Goal: Information Seeking & Learning: Learn about a topic

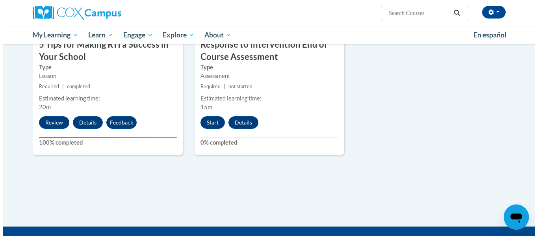
scroll to position [472, 0]
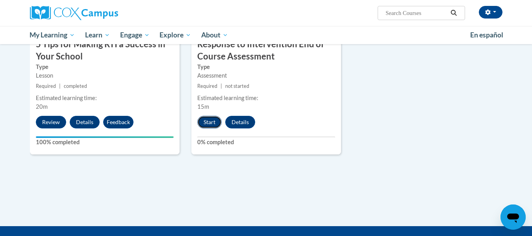
click at [207, 123] on button "Start" at bounding box center [209, 122] width 24 height 13
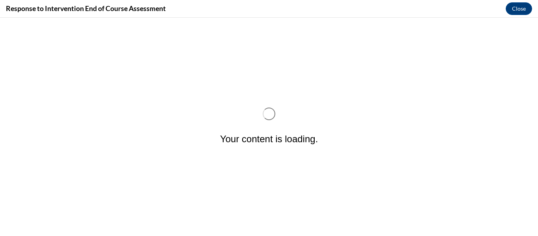
scroll to position [0, 0]
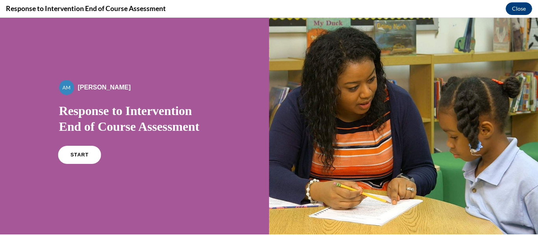
click at [85, 153] on link "START" at bounding box center [79, 155] width 43 height 18
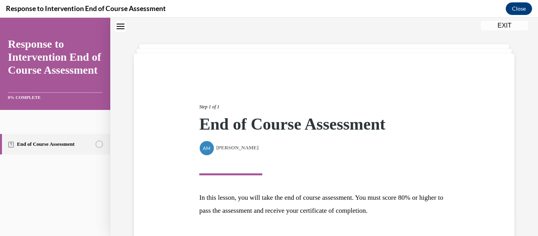
scroll to position [84, 0]
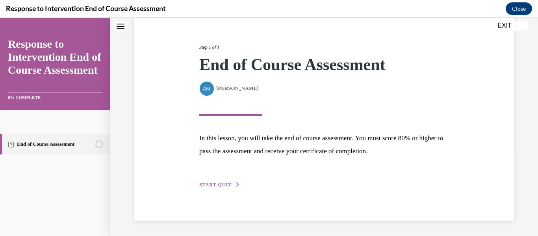
click at [214, 184] on span "START QUIZ" at bounding box center [215, 185] width 32 height 6
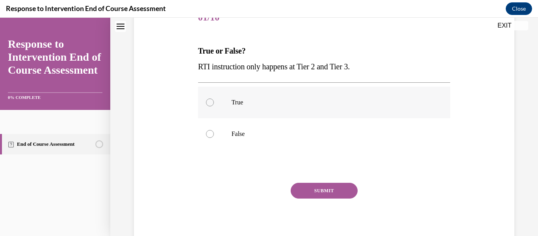
scroll to position [109, 0]
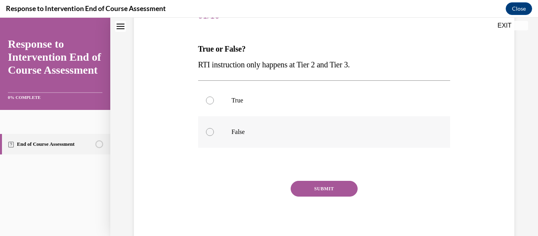
click at [235, 132] on p "False" at bounding box center [331, 132] width 199 height 8
click at [214, 132] on input "False" at bounding box center [210, 132] width 8 height 8
radio input "true"
click at [309, 190] on button "SUBMIT" at bounding box center [324, 189] width 67 height 16
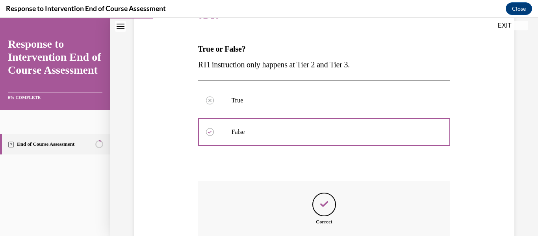
scroll to position [198, 0]
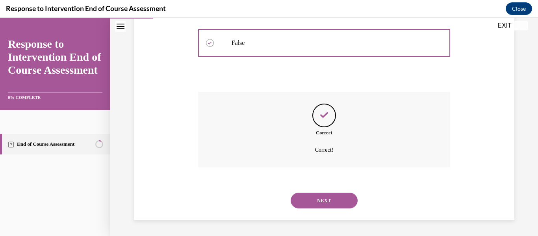
click at [308, 200] on button "NEXT" at bounding box center [324, 201] width 67 height 16
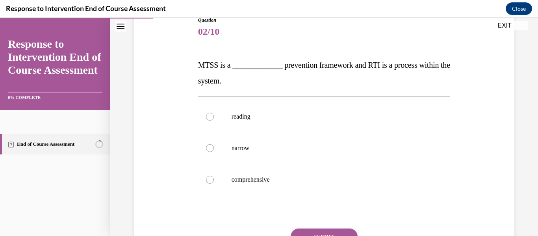
scroll to position [97, 0]
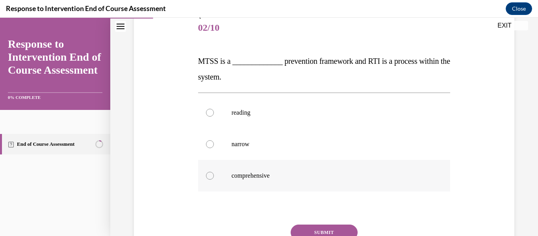
click at [207, 177] on div at bounding box center [210, 176] width 8 height 8
click at [207, 177] on input "comprehensive" at bounding box center [210, 176] width 8 height 8
radio input "true"
click at [325, 230] on button "SUBMIT" at bounding box center [324, 232] width 67 height 16
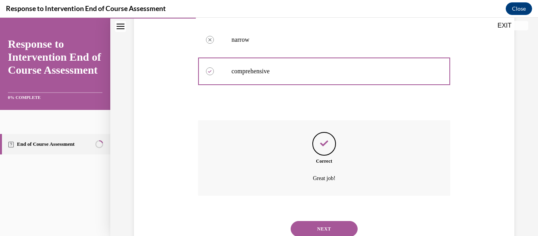
scroll to position [230, 0]
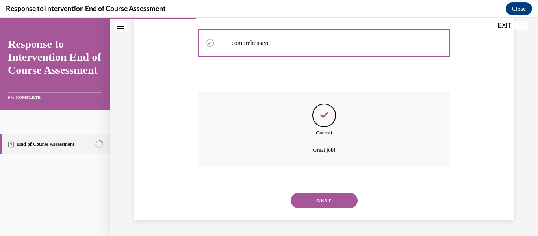
click at [323, 201] on button "NEXT" at bounding box center [324, 201] width 67 height 16
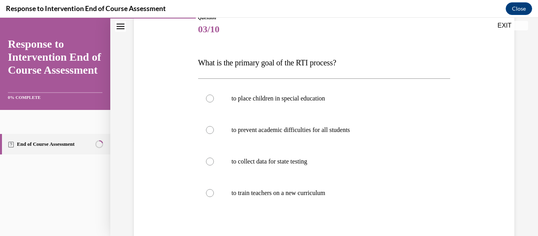
scroll to position [96, 0]
click at [208, 129] on div at bounding box center [210, 130] width 8 height 8
click at [208, 129] on input "to prevent academic difficulties for all students" at bounding box center [210, 130] width 8 height 8
radio input "true"
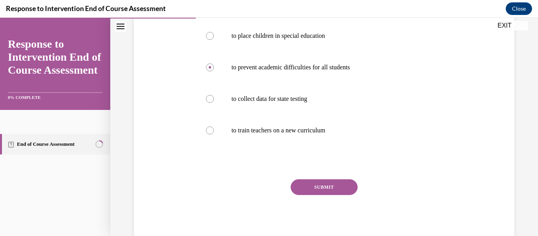
click at [324, 182] on button "SUBMIT" at bounding box center [324, 187] width 67 height 16
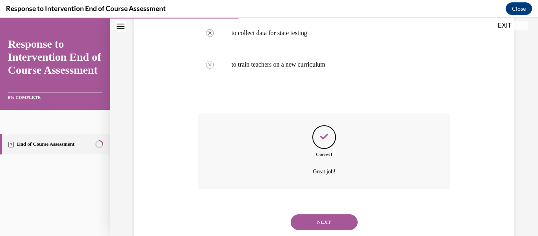
scroll to position [245, 0]
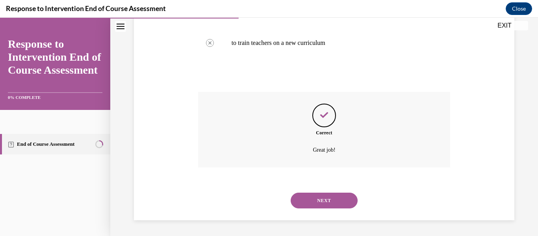
click at [322, 201] on button "NEXT" at bounding box center [324, 201] width 67 height 16
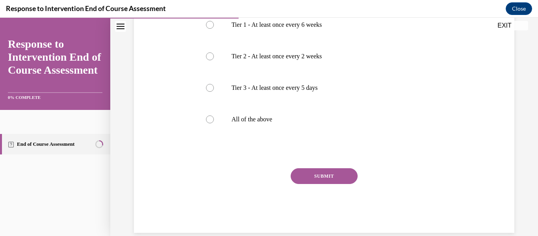
scroll to position [168, 0]
click at [206, 122] on div at bounding box center [210, 118] width 8 height 8
click at [206, 122] on input "All of the above" at bounding box center [210, 118] width 8 height 8
radio input "true"
click at [313, 181] on button "SUBMIT" at bounding box center [324, 175] width 67 height 16
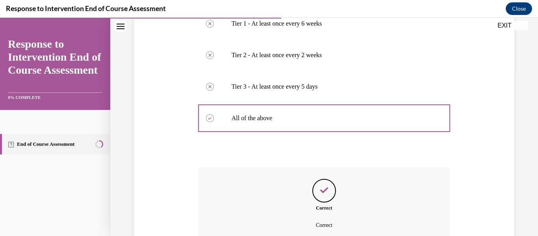
scroll to position [256, 0]
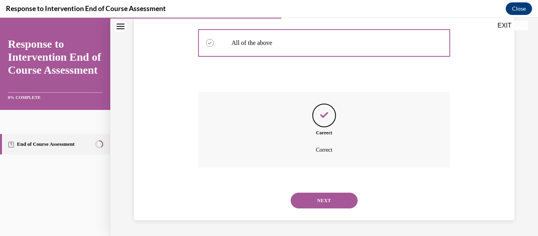
click at [335, 199] on button "NEXT" at bounding box center [324, 201] width 67 height 16
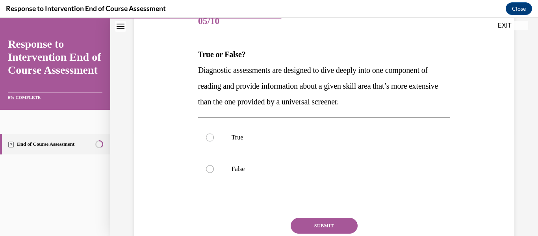
scroll to position [104, 0]
click at [209, 136] on div at bounding box center [210, 137] width 8 height 8
click at [209, 136] on input "True" at bounding box center [210, 137] width 8 height 8
radio input "true"
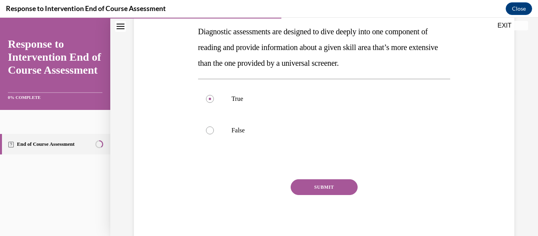
click at [311, 188] on button "SUBMIT" at bounding box center [324, 187] width 67 height 16
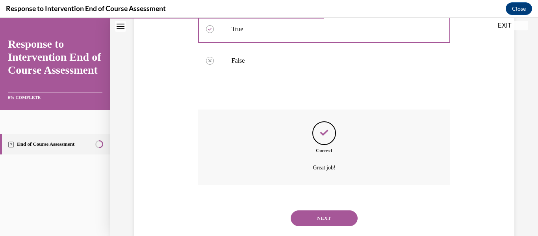
scroll to position [230, 0]
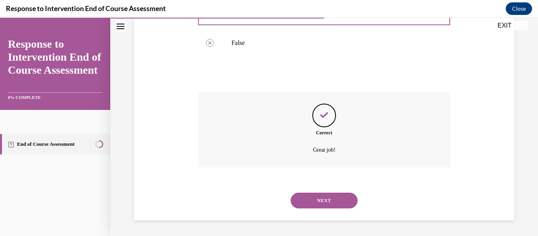
click at [341, 198] on button "NEXT" at bounding box center [324, 201] width 67 height 16
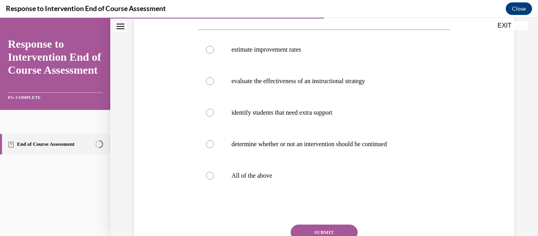
scroll to position [146, 0]
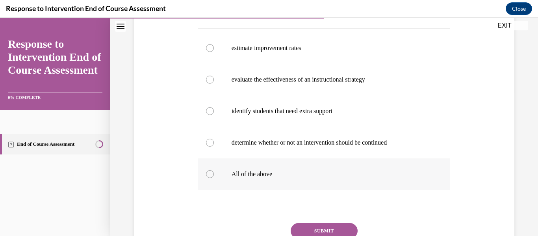
click at [208, 173] on div at bounding box center [210, 174] width 8 height 8
click at [208, 173] on input "All of the above" at bounding box center [210, 174] width 8 height 8
radio input "true"
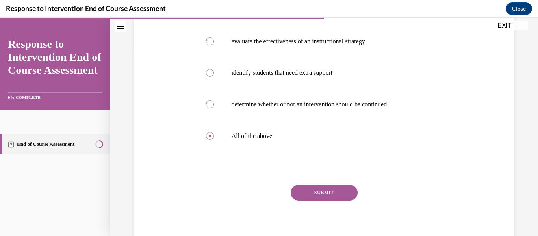
scroll to position [189, 0]
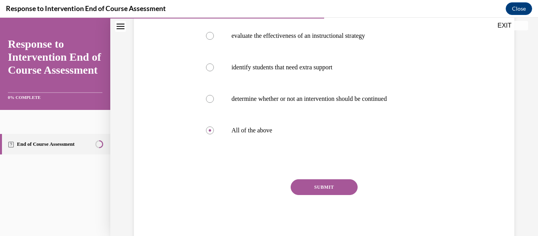
click at [313, 187] on button "SUBMIT" at bounding box center [324, 187] width 67 height 16
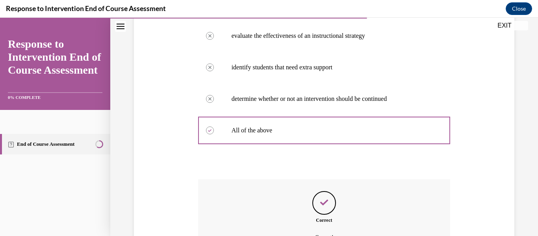
scroll to position [277, 0]
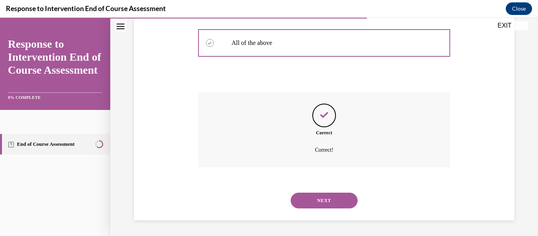
click at [314, 202] on button "NEXT" at bounding box center [324, 201] width 67 height 16
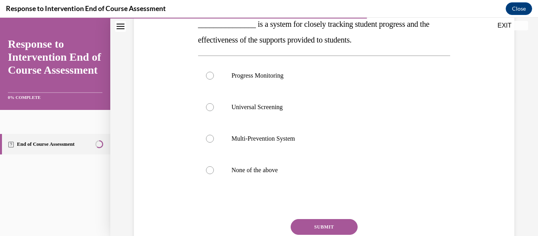
scroll to position [134, 0]
click at [209, 75] on div at bounding box center [210, 75] width 8 height 8
click at [209, 75] on input "Progress Monitoring" at bounding box center [210, 75] width 8 height 8
radio input "true"
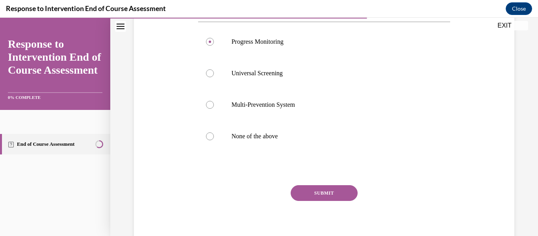
scroll to position [174, 0]
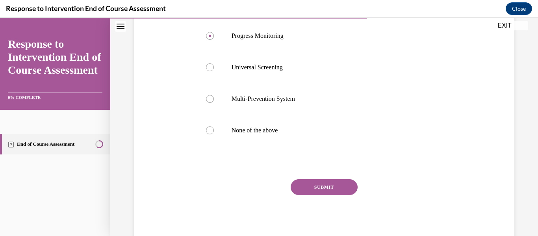
click at [332, 187] on button "SUBMIT" at bounding box center [324, 187] width 67 height 16
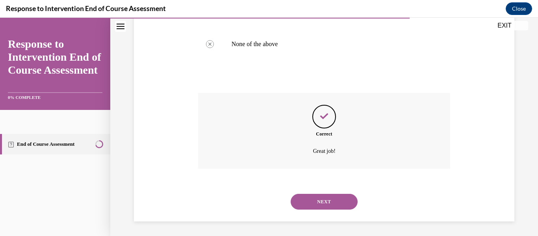
scroll to position [261, 0]
click at [329, 197] on button "NEXT" at bounding box center [324, 201] width 67 height 16
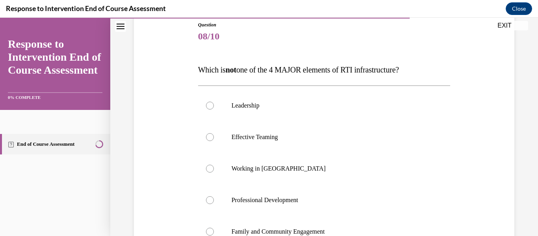
scroll to position [103, 0]
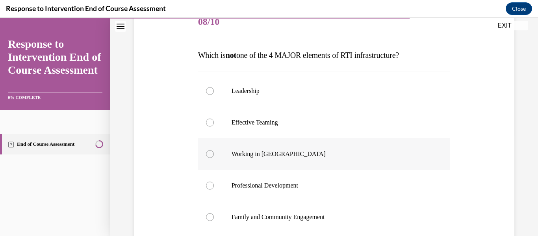
click at [209, 153] on div at bounding box center [210, 154] width 8 height 8
click at [209, 153] on input "Working in [GEOGRAPHIC_DATA]" at bounding box center [210, 154] width 8 height 8
radio input "true"
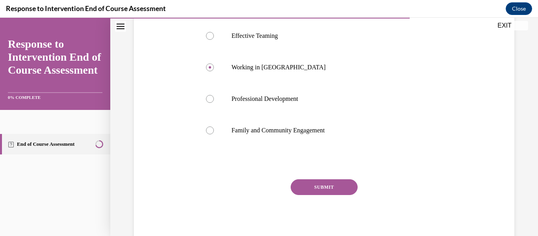
click at [334, 187] on button "SUBMIT" at bounding box center [324, 187] width 67 height 16
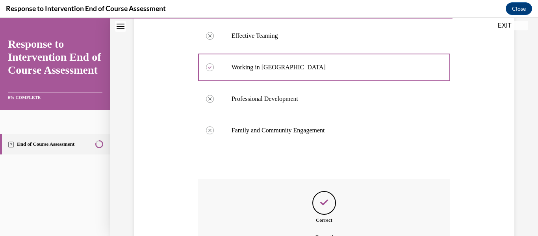
scroll to position [277, 0]
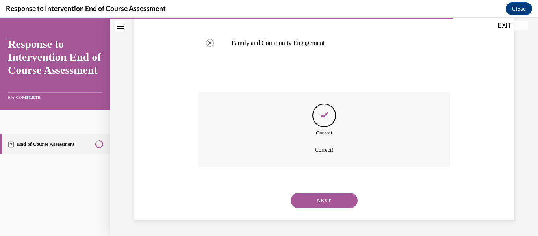
click at [334, 200] on button "NEXT" at bounding box center [324, 201] width 67 height 16
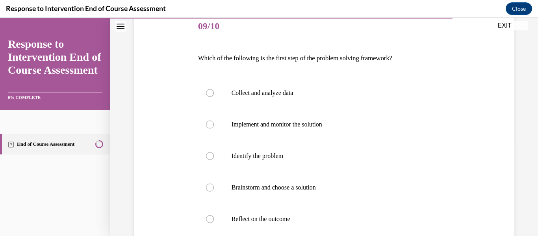
scroll to position [104, 0]
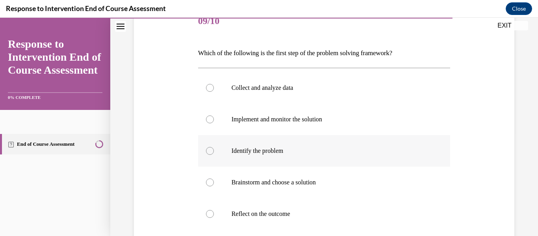
click at [207, 150] on div at bounding box center [210, 151] width 8 height 8
click at [207, 150] on input "Identify the problem" at bounding box center [210, 151] width 8 height 8
radio input "true"
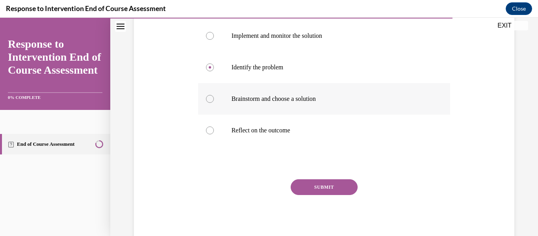
click at [312, 188] on button "SUBMIT" at bounding box center [324, 187] width 67 height 16
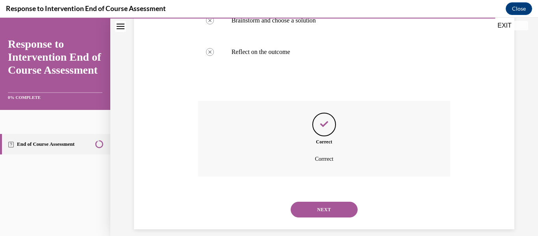
scroll to position [274, 0]
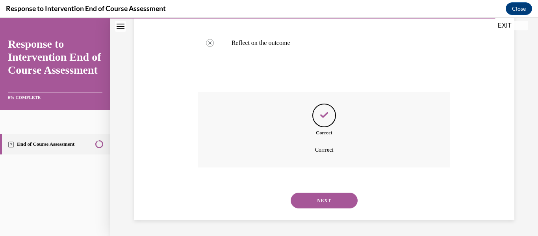
click at [314, 198] on button "NEXT" at bounding box center [324, 201] width 67 height 16
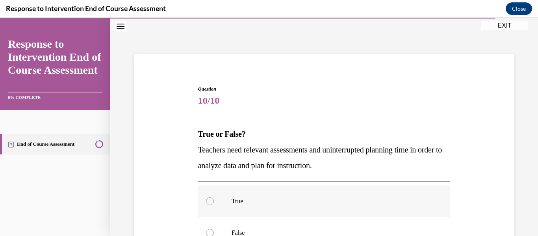
click at [209, 202] on div at bounding box center [210, 201] width 8 height 8
click at [209, 202] on input "True" at bounding box center [210, 201] width 8 height 8
radio input "true"
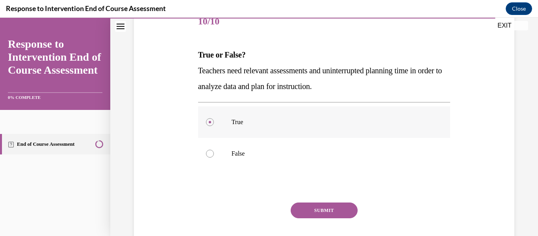
scroll to position [126, 0]
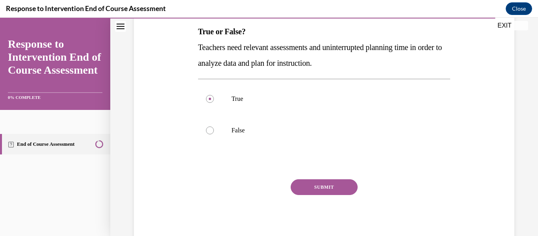
click at [321, 187] on button "SUBMIT" at bounding box center [324, 187] width 67 height 16
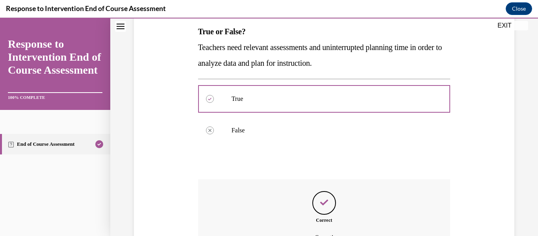
scroll to position [214, 0]
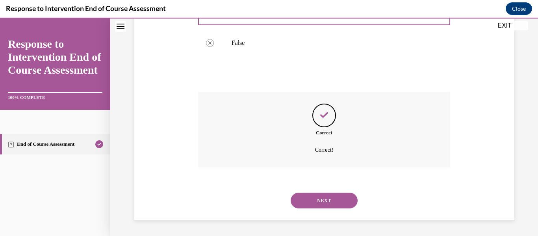
click at [329, 204] on button "NEXT" at bounding box center [324, 201] width 67 height 16
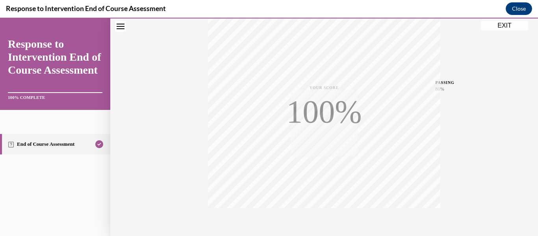
scroll to position [185, 0]
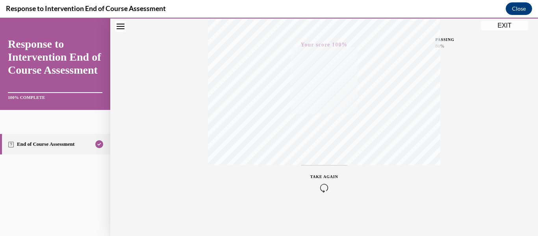
click at [497, 24] on button "EXIT" at bounding box center [504, 25] width 47 height 9
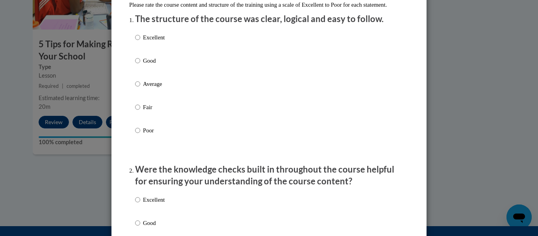
scroll to position [97, 0]
click at [136, 65] on input "Good" at bounding box center [137, 60] width 5 height 9
radio input "true"
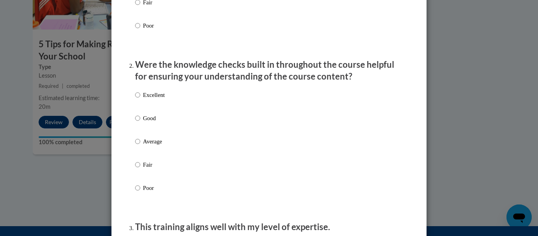
scroll to position [240, 0]
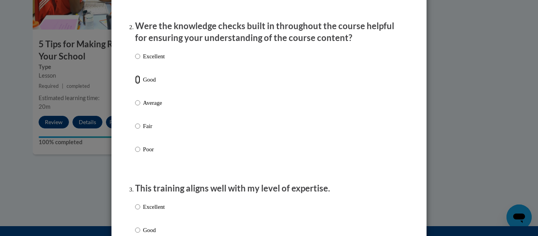
click at [135, 84] on input "Good" at bounding box center [137, 79] width 5 height 9
radio input "true"
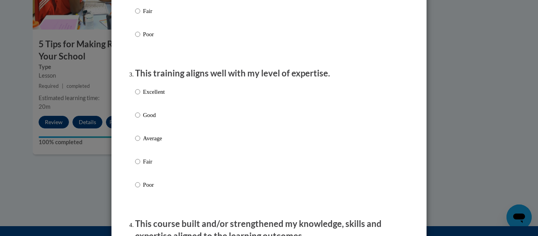
scroll to position [359, 0]
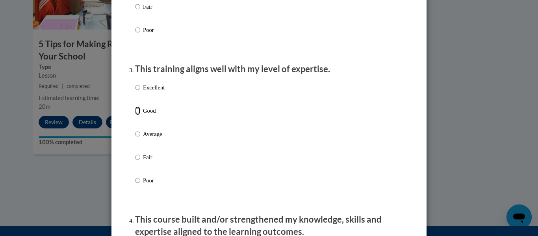
click at [135, 115] on input "Good" at bounding box center [137, 110] width 5 height 9
radio input "true"
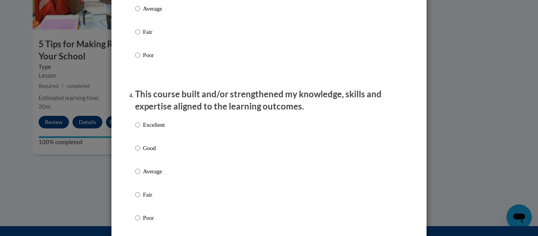
scroll to position [485, 0]
click at [136, 152] on input "Good" at bounding box center [137, 147] width 5 height 9
radio input "true"
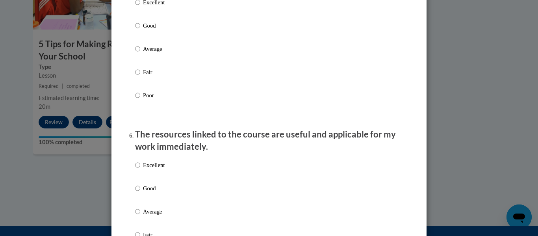
scroll to position [773, 0]
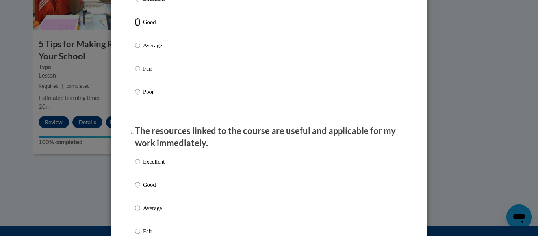
click at [135, 26] on input "Good" at bounding box center [137, 22] width 5 height 9
radio input "true"
click at [135, 189] on input "Good" at bounding box center [137, 184] width 5 height 9
radio input "true"
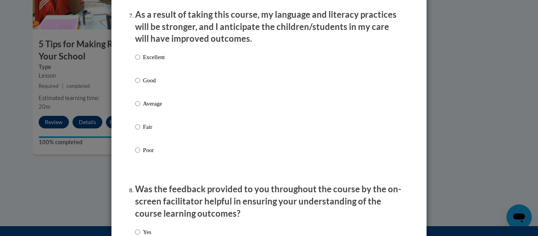
scroll to position [1052, 0]
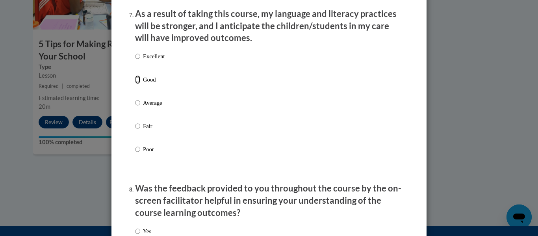
click at [135, 84] on input "Good" at bounding box center [137, 79] width 5 height 9
radio input "true"
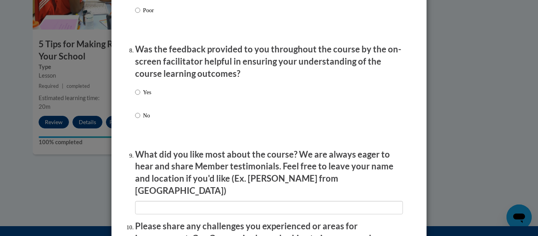
scroll to position [1196, 0]
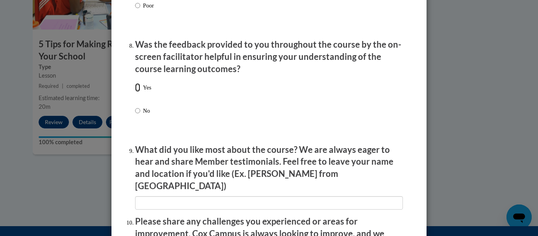
click at [135, 92] on input "Yes" at bounding box center [137, 87] width 5 height 9
radio input "true"
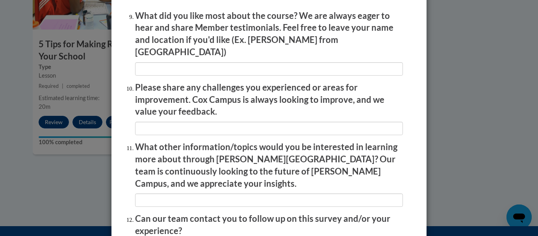
scroll to position [1330, 0]
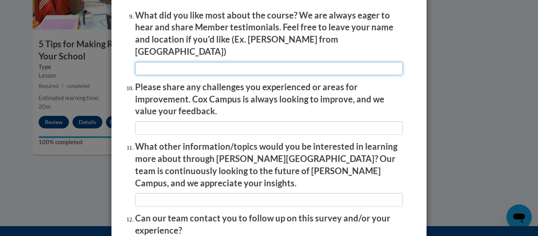
click at [171, 66] on input "textbox" at bounding box center [269, 68] width 268 height 13
type input "NA"
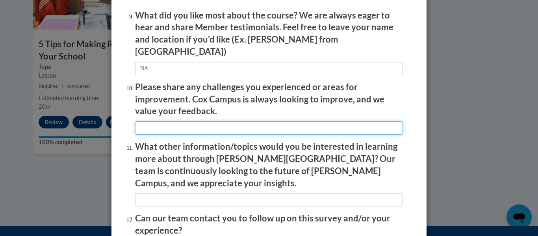
click at [159, 122] on input "textbox" at bounding box center [269, 127] width 268 height 13
type input "NA"
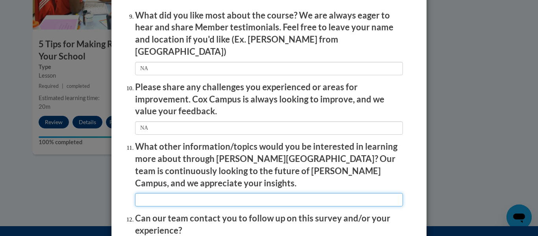
click at [147, 193] on input "textbox" at bounding box center [269, 199] width 268 height 13
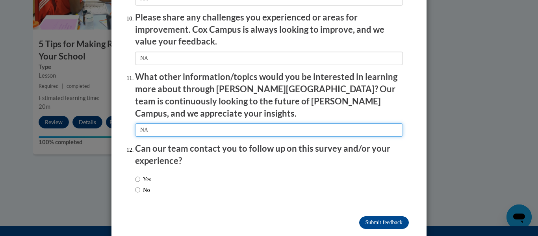
type input "NA"
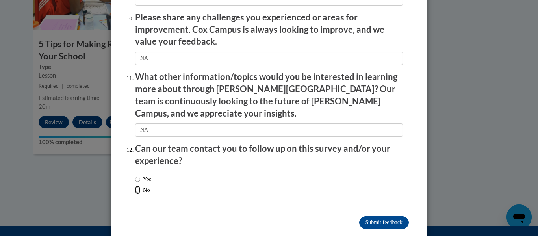
click at [135, 185] on input "No" at bounding box center [137, 189] width 5 height 9
radio input "true"
click at [367, 216] on input "Submit feedback" at bounding box center [384, 222] width 50 height 13
